Goal: Information Seeking & Learning: Learn about a topic

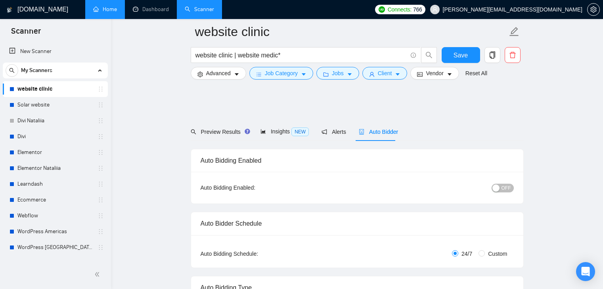
scroll to position [1811, 0]
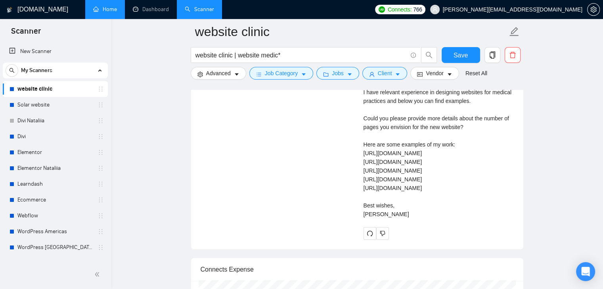
drag, startPoint x: 0, startPoint y: 0, endPoint x: 105, endPoint y: 14, distance: 106.0
click at [105, 13] on link "Home" at bounding box center [105, 9] width 24 height 7
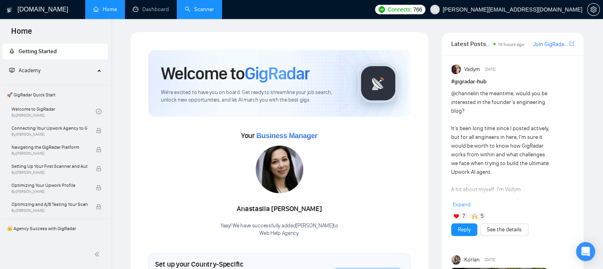
click at [199, 13] on link "Scanner" at bounding box center [199, 9] width 29 height 7
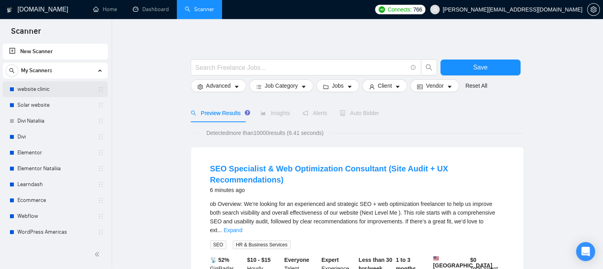
click at [55, 88] on link "website clinic" at bounding box center [54, 89] width 75 height 16
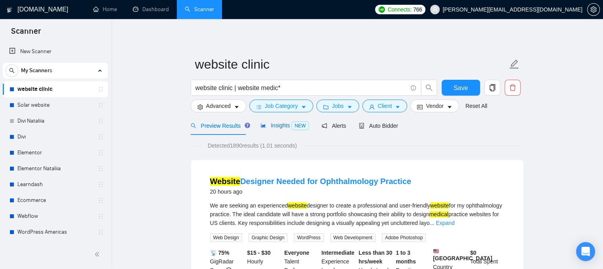
click at [273, 125] on span "Insights NEW" at bounding box center [284, 125] width 48 height 6
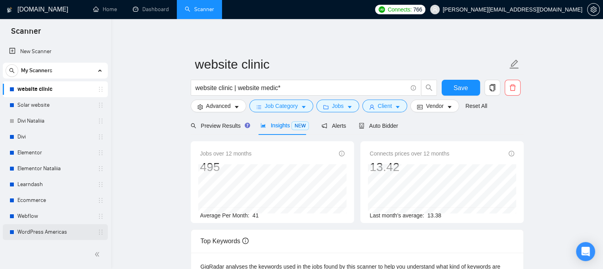
click at [45, 236] on link "WordPress Americas" at bounding box center [54, 232] width 75 height 16
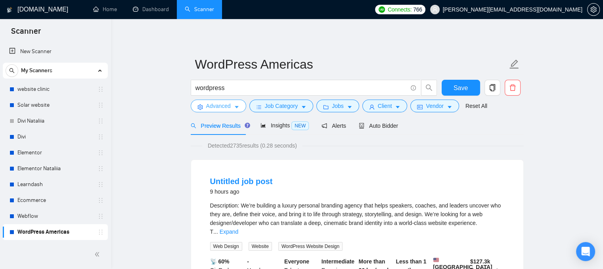
click at [232, 109] on button "Advanced" at bounding box center [218, 105] width 55 height 13
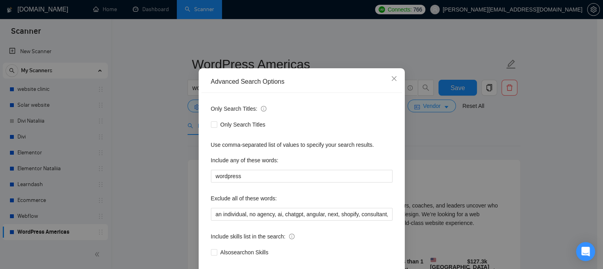
scroll to position [30, 0]
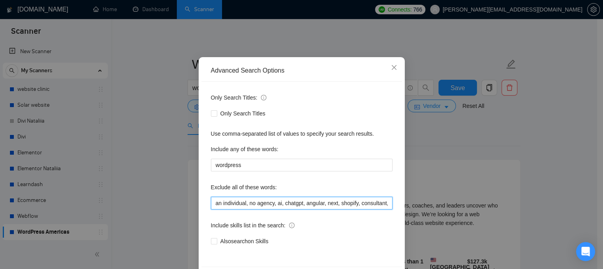
click at [345, 207] on input "an individual, no agency, ai, chatgpt, angular, next, shopify, consultant, bitr…" at bounding box center [301, 203] width 181 height 13
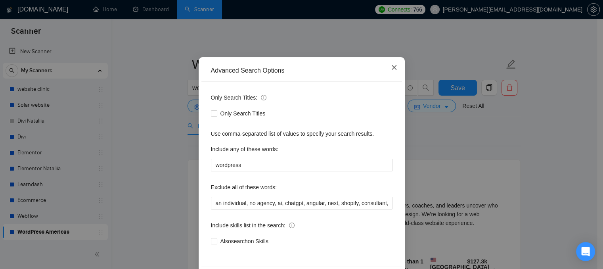
click at [391, 71] on icon "close" at bounding box center [394, 67] width 6 height 6
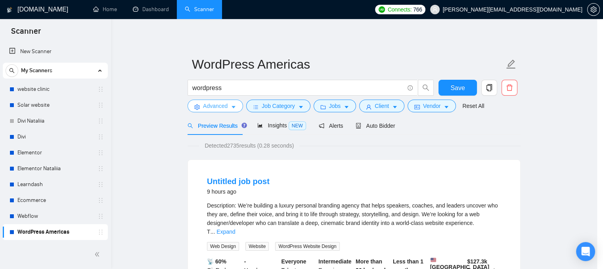
scroll to position [0, 0]
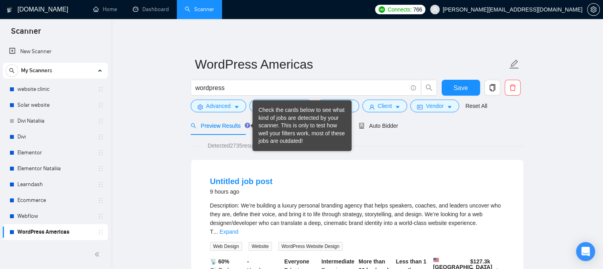
click at [273, 128] on div "Check the cards below to see what kind of jobs are detected by your scanner. Th…" at bounding box center [301, 125] width 87 height 39
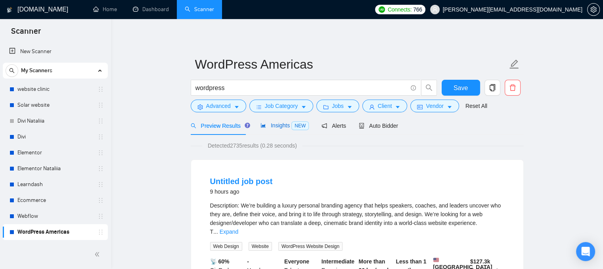
click at [277, 128] on span "Insights NEW" at bounding box center [284, 125] width 48 height 6
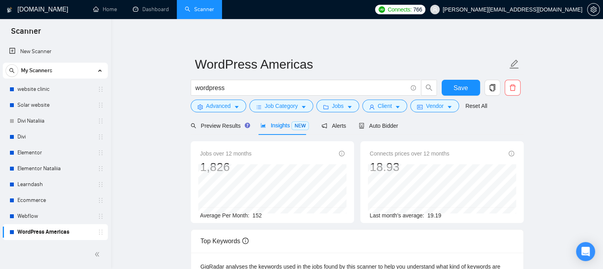
click at [255, 214] on span "152" at bounding box center [256, 215] width 9 height 6
click at [364, 128] on span "Auto Bidder" at bounding box center [378, 125] width 39 height 6
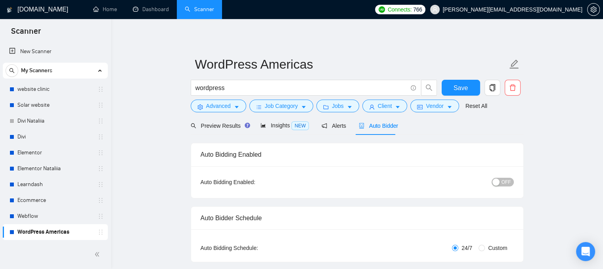
radio input "false"
radio input "true"
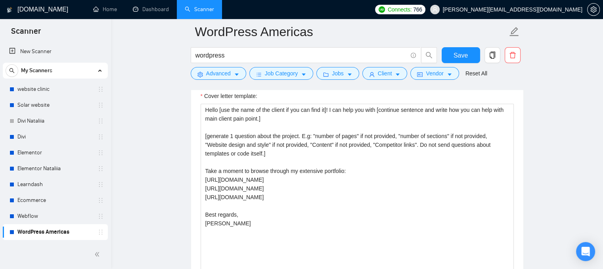
scroll to position [1036, 0]
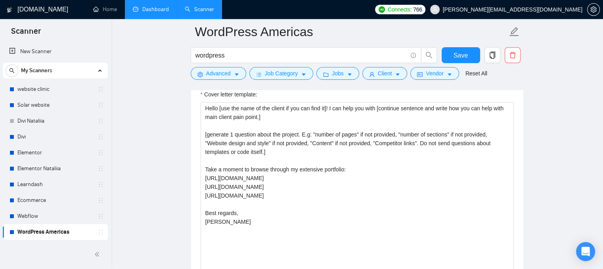
click at [147, 6] on link "Dashboard" at bounding box center [151, 9] width 36 height 7
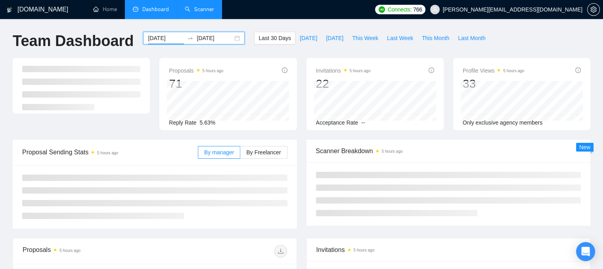
click at [159, 40] on input "[DATE]" at bounding box center [166, 38] width 36 height 9
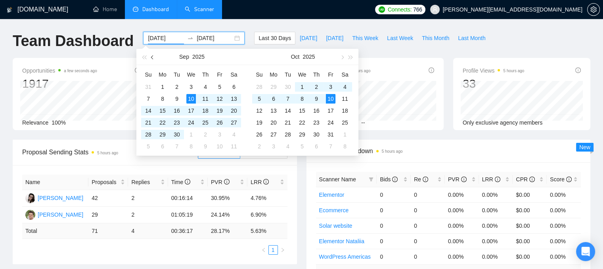
click at [155, 59] on button "button" at bounding box center [152, 57] width 9 height 16
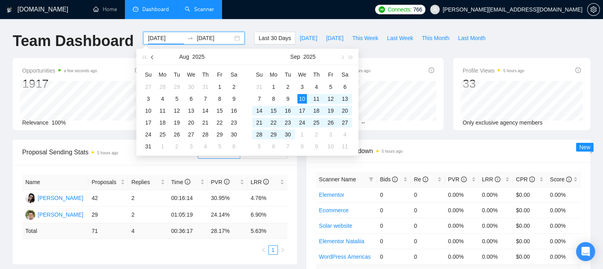
click at [155, 59] on button "button" at bounding box center [152, 57] width 9 height 16
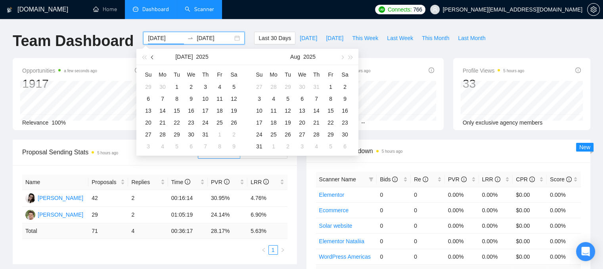
click at [155, 59] on button "button" at bounding box center [152, 57] width 9 height 16
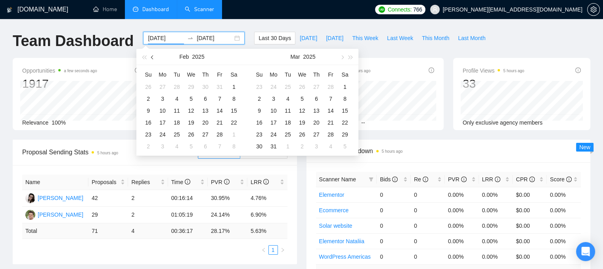
click at [155, 59] on button "button" at bounding box center [152, 57] width 9 height 16
type input "[DATE]"
click at [189, 84] on div "1" at bounding box center [191, 87] width 10 height 10
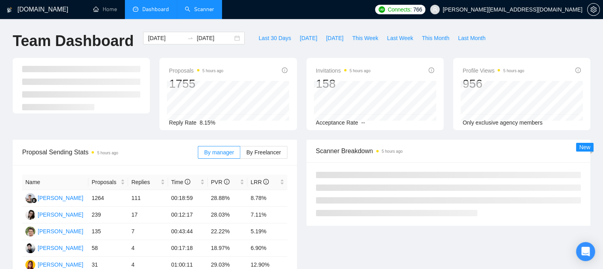
click at [163, 87] on div "Proposals 5 hours ago 1755 Reply Rate 8.15%" at bounding box center [227, 94] width 137 height 72
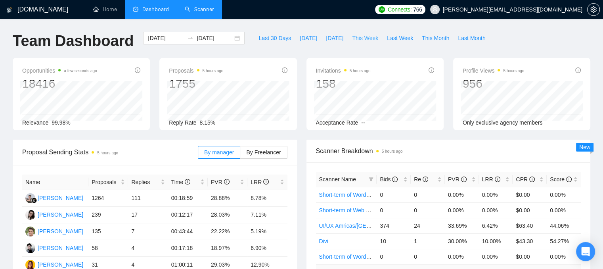
scroll to position [40, 0]
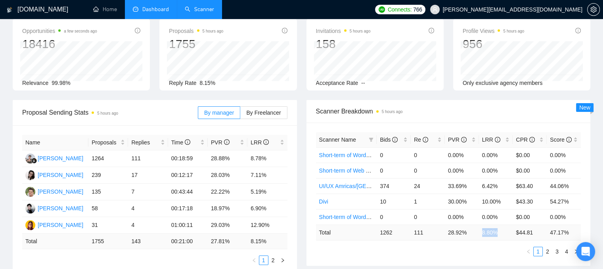
drag, startPoint x: 497, startPoint y: 234, endPoint x: 482, endPoint y: 233, distance: 14.7
click at [482, 233] on td "8.80 %" at bounding box center [496, 231] width 34 height 15
click at [508, 140] on div "LRR" at bounding box center [496, 139] width 28 height 9
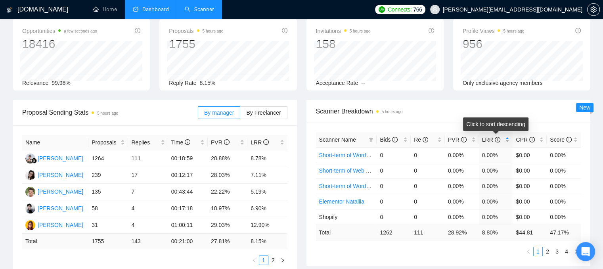
click at [508, 140] on div "LRR" at bounding box center [496, 139] width 28 height 9
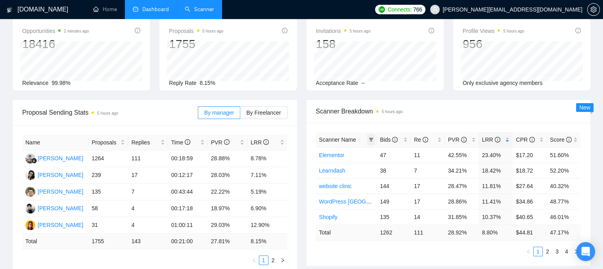
click at [373, 142] on span at bounding box center [371, 140] width 8 height 12
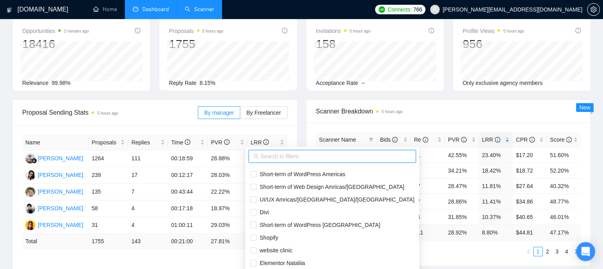
click at [307, 159] on input "text" at bounding box center [335, 156] width 151 height 9
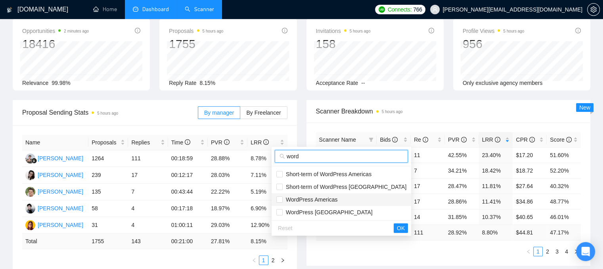
type input "word"
click at [298, 200] on span "WordPress Americas" at bounding box center [310, 199] width 55 height 6
checkbox input "true"
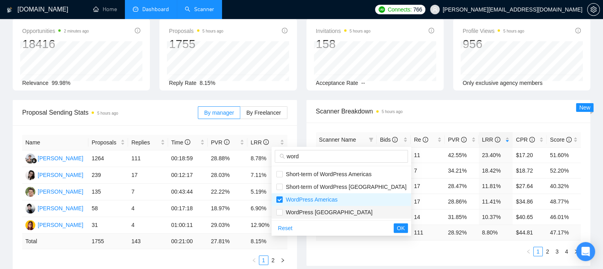
click at [298, 213] on span "WordPress [GEOGRAPHIC_DATA]" at bounding box center [328, 212] width 90 height 6
checkbox input "true"
click at [397, 229] on span "OK" at bounding box center [401, 227] width 8 height 9
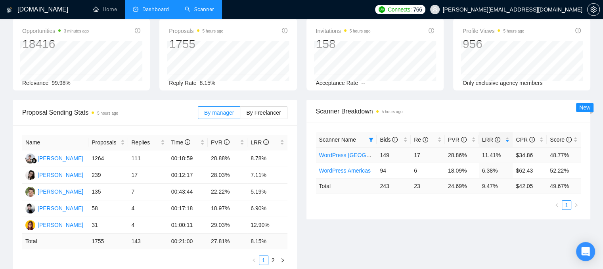
click at [524, 153] on td "$34.86" at bounding box center [529, 154] width 34 height 15
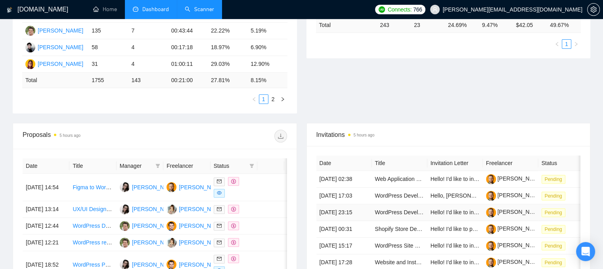
scroll to position [223, 0]
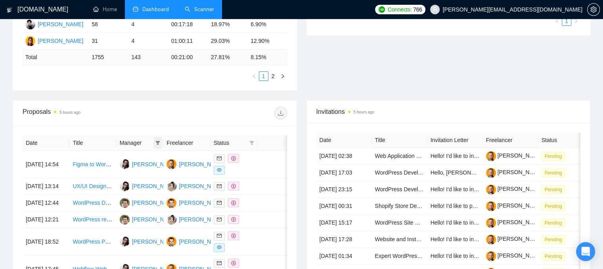
click at [156, 141] on icon "filter" at bounding box center [158, 143] width 4 height 4
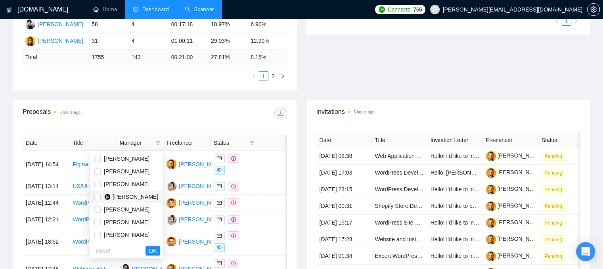
click at [138, 197] on span "[PERSON_NAME]" at bounding box center [136, 196] width 46 height 6
checkbox input "true"
click at [150, 254] on div "1924450623962105095" at bounding box center [144, 252] width 70 height 17
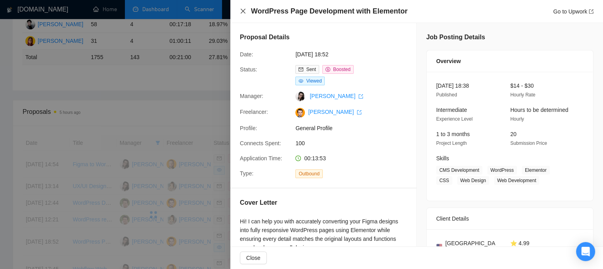
click at [242, 13] on icon "close" at bounding box center [243, 11] width 6 height 6
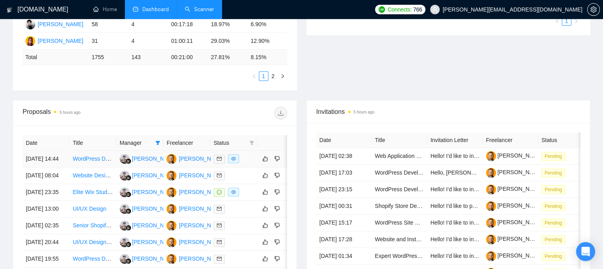
click at [250, 163] on div at bounding box center [234, 158] width 40 height 9
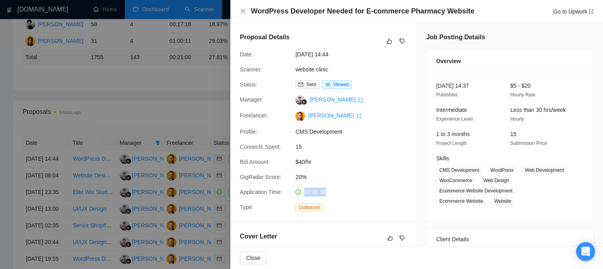
drag, startPoint x: 324, startPoint y: 193, endPoint x: 303, endPoint y: 192, distance: 21.0
click at [303, 192] on div "00:06:56" at bounding box center [334, 191] width 84 height 9
click at [240, 10] on icon "close" at bounding box center [243, 11] width 6 height 6
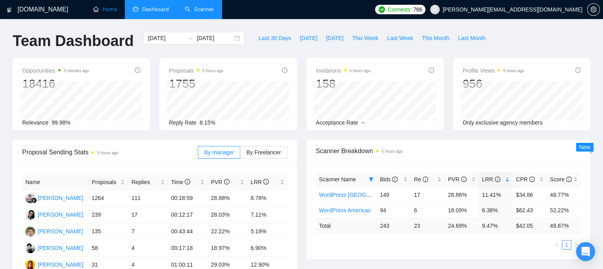
click at [108, 13] on link "Home" at bounding box center [105, 9] width 24 height 7
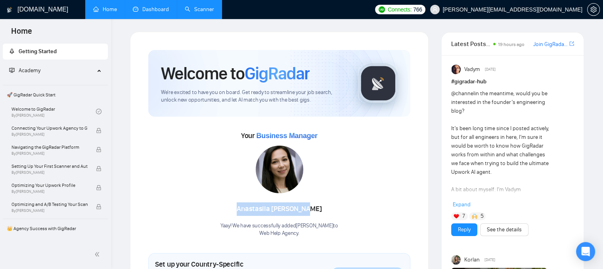
drag, startPoint x: 236, startPoint y: 208, endPoint x: 322, endPoint y: 205, distance: 85.7
click at [322, 205] on div "[PERSON_NAME]" at bounding box center [279, 208] width 118 height 13
click at [326, 205] on div "[PERSON_NAME]" at bounding box center [279, 208] width 118 height 13
drag, startPoint x: 323, startPoint y: 209, endPoint x: 244, endPoint y: 205, distance: 78.6
click at [244, 205] on div "[PERSON_NAME]" at bounding box center [279, 208] width 118 height 13
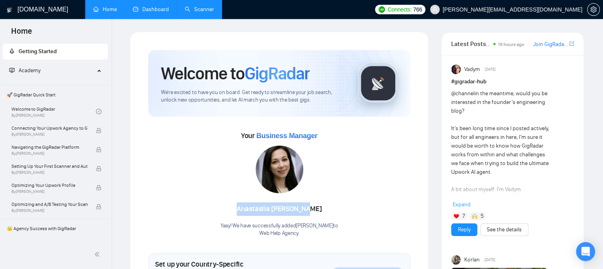
click at [220, 213] on div "[PERSON_NAME]" at bounding box center [279, 208] width 118 height 13
click at [200, 10] on link "Scanner" at bounding box center [199, 9] width 29 height 7
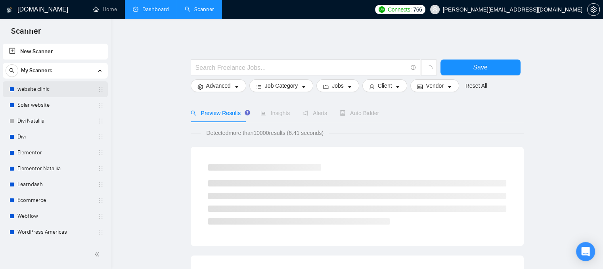
click at [42, 92] on link "website clinic" at bounding box center [54, 89] width 75 height 16
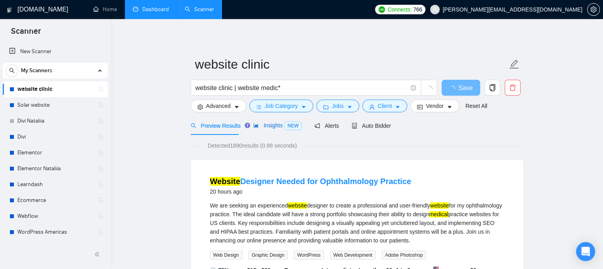
click at [266, 128] on span "Insights NEW" at bounding box center [277, 125] width 48 height 6
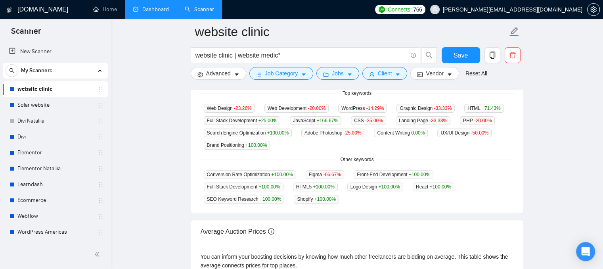
scroll to position [198, 0]
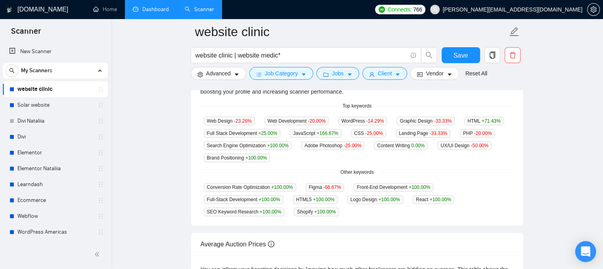
click at [585, 252] on icon "Open Intercom Messenger" at bounding box center [584, 251] width 9 height 10
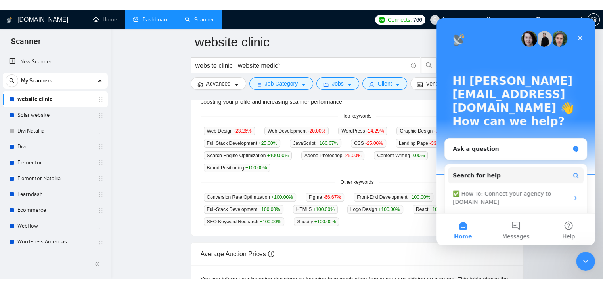
scroll to position [0, 0]
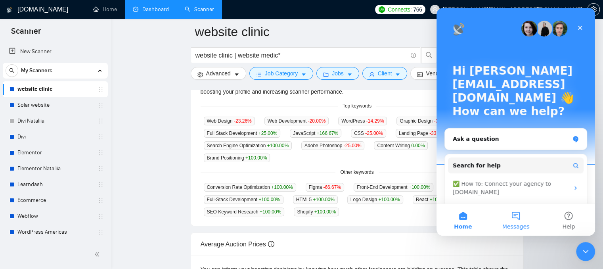
click at [513, 219] on button "Messages" at bounding box center [515, 220] width 53 height 32
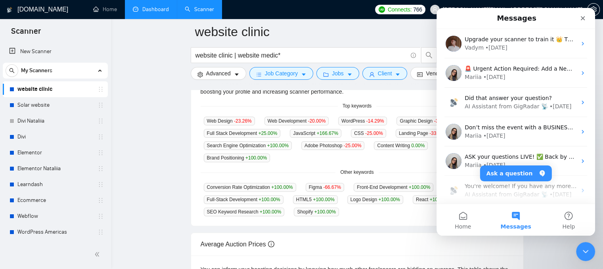
click at [166, 115] on main "website clinic website clinic | website medic* Save Advanced Job Category Jobs …" at bounding box center [357, 109] width 466 height 550
